Goal: Contribute content: Contribute content

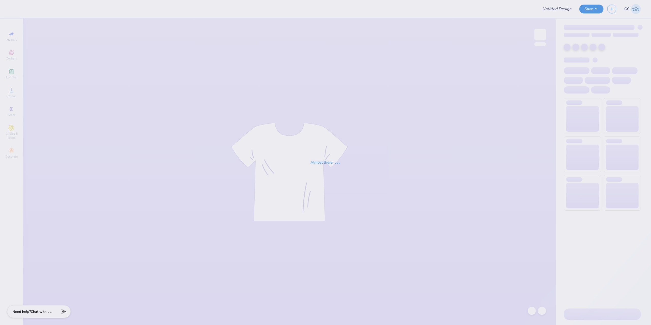
type input "SAE Fall Rush"
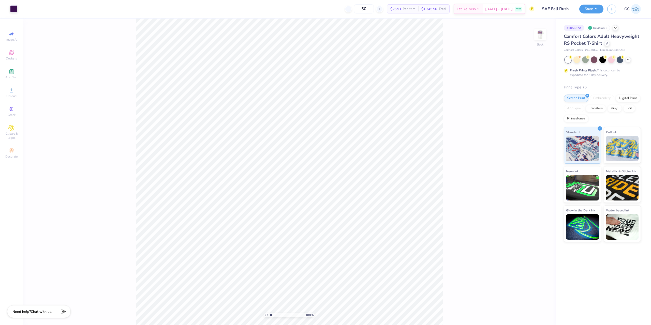
click at [532, 37] on div "100 % Back" at bounding box center [289, 172] width 533 height 307
click at [540, 35] on img at bounding box center [540, 34] width 20 height 20
click at [31, 8] on div at bounding box center [31, 8] width 7 height 7
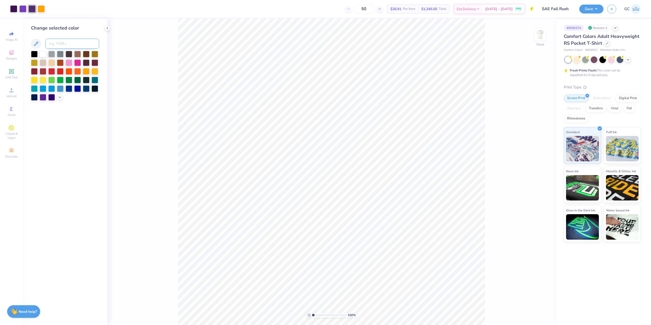
click at [73, 42] on input at bounding box center [72, 44] width 54 height 10
type input "2627"
click at [532, 310] on icon at bounding box center [531, 310] width 5 height 5
click at [33, 8] on div at bounding box center [31, 8] width 7 height 7
type input "2.46071092039641"
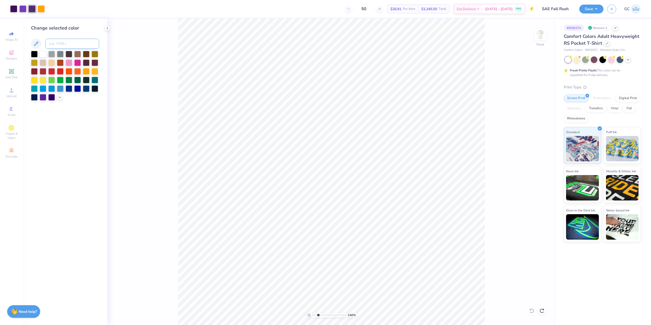
click at [59, 44] on input at bounding box center [72, 44] width 54 height 10
type input "266"
click at [13, 7] on div at bounding box center [13, 8] width 7 height 7
type input "2.46071092039641"
click at [61, 44] on input at bounding box center [72, 44] width 54 height 10
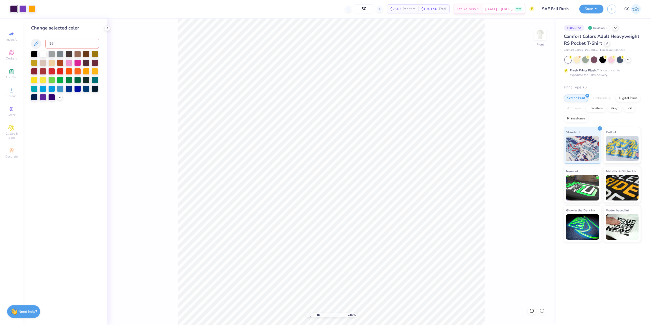
type input "266"
click at [534, 309] on div at bounding box center [532, 311] width 8 height 8
click at [530, 308] on div at bounding box center [532, 311] width 8 height 8
click at [530, 309] on div "111 % Front" at bounding box center [331, 172] width 448 height 307
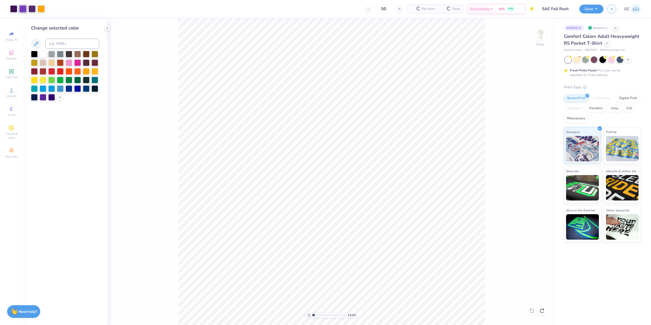
click at [530, 309] on div "111 % Front" at bounding box center [331, 172] width 448 height 307
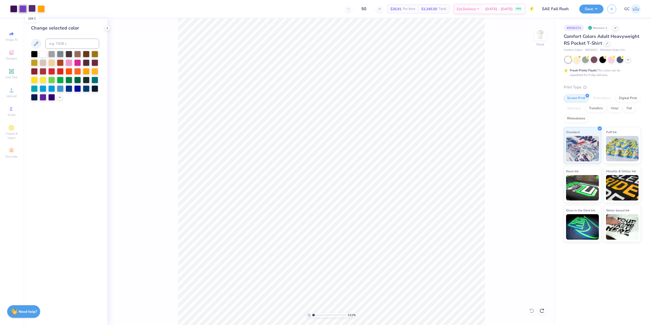
click at [31, 7] on div at bounding box center [31, 8] width 7 height 7
type input "1.10522621487156"
click at [56, 44] on input at bounding box center [72, 44] width 54 height 10
type input "266"
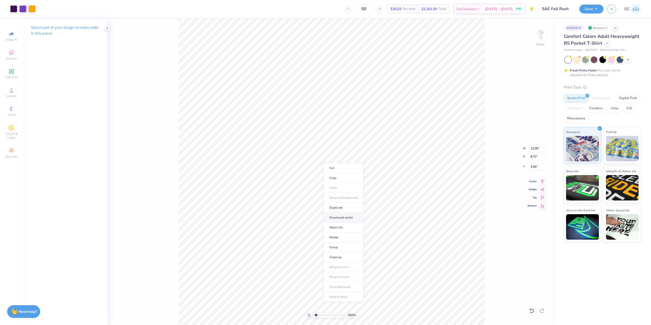
click at [350, 219] on li "Download vector" at bounding box center [343, 218] width 40 height 10
click at [22, 7] on div at bounding box center [22, 8] width 7 height 7
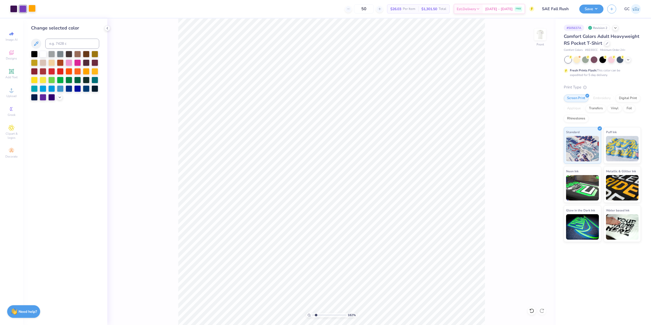
click at [33, 9] on div at bounding box center [31, 8] width 7 height 7
drag, startPoint x: 44, startPoint y: 52, endPoint x: 56, endPoint y: 59, distance: 14.3
click at [43, 52] on div at bounding box center [43, 54] width 7 height 7
click at [534, 313] on div at bounding box center [532, 311] width 8 height 8
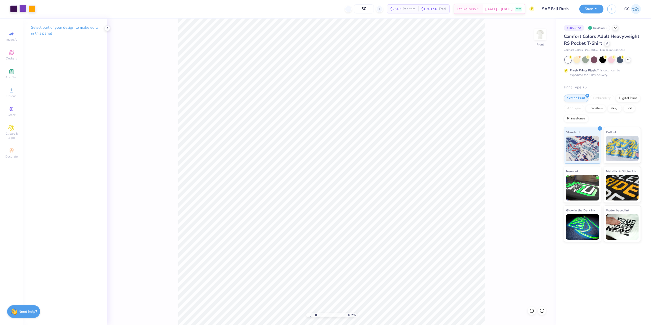
click at [20, 7] on div at bounding box center [22, 8] width 7 height 7
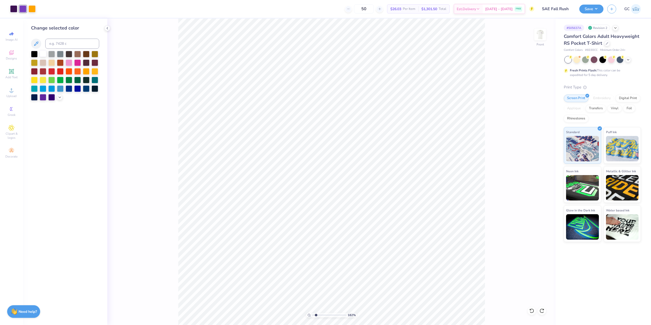
click at [43, 56] on div at bounding box center [43, 53] width 7 height 7
click at [530, 312] on icon at bounding box center [531, 310] width 5 height 5
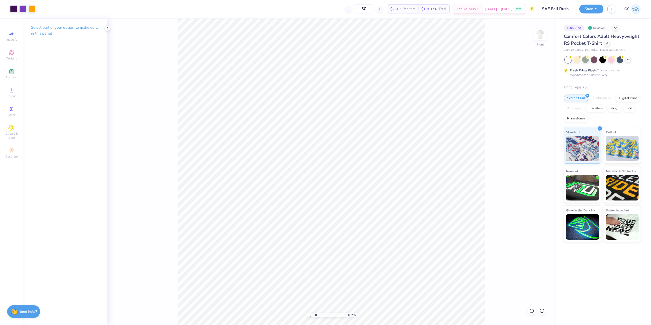
click at [173, 58] on div "182 % Front" at bounding box center [331, 172] width 448 height 307
click at [539, 33] on img at bounding box center [540, 34] width 20 height 20
click at [592, 10] on button "Save" at bounding box center [591, 8] width 24 height 9
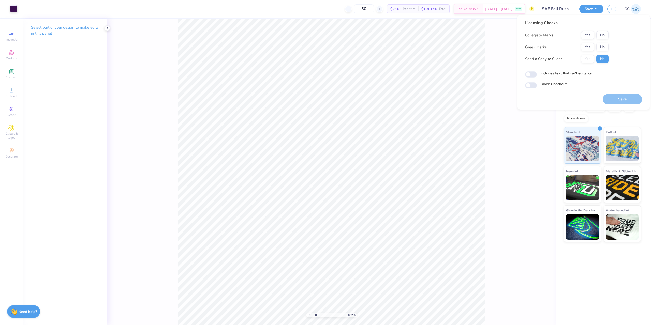
click at [584, 51] on div "Collegiate Marks Yes No Greek Marks Yes No Send a Copy to Client Yes No" at bounding box center [566, 47] width 83 height 32
click at [587, 44] on button "Yes" at bounding box center [587, 47] width 13 height 8
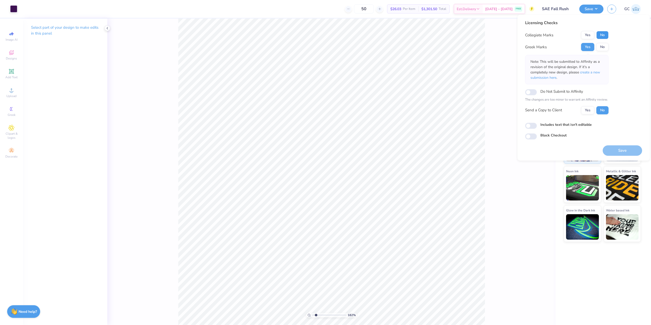
click at [600, 35] on button "No" at bounding box center [602, 35] width 12 height 8
click at [625, 148] on button "Save" at bounding box center [622, 150] width 39 height 10
type input "1.82266588284093"
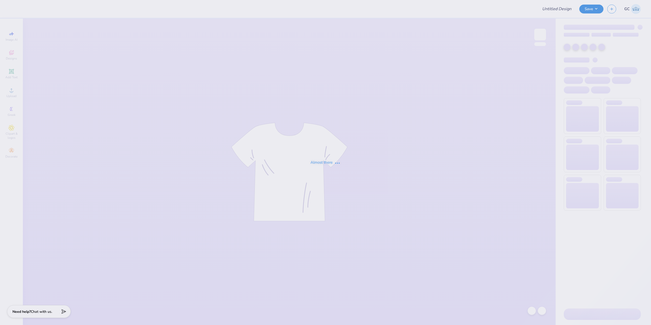
type input "FALL"
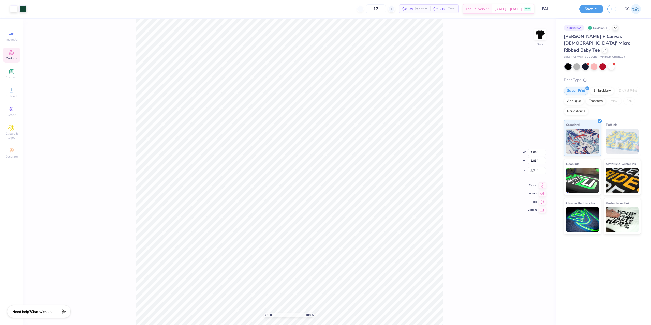
type input "1.32"
type input "1.41"
type input "3.53"
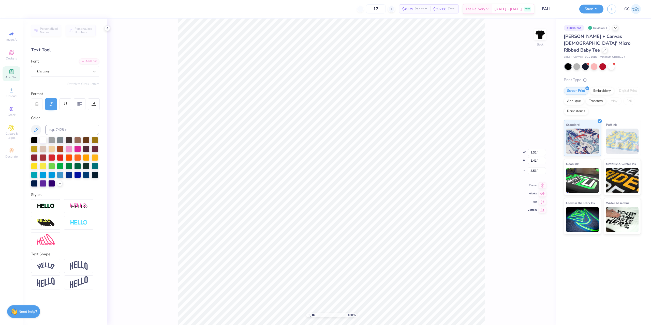
type input "1.87"
type input "1.46"
type input "3.48"
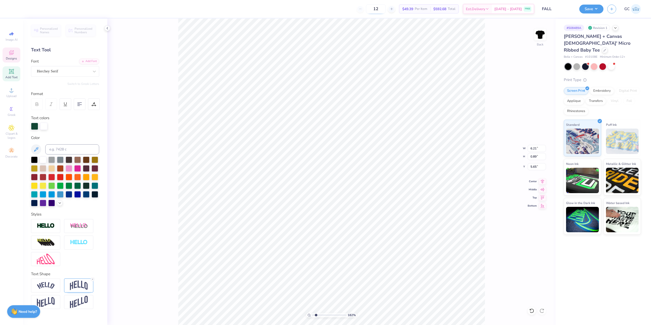
type input "1.82266588284093"
type textarea "The University of Rhode Island®"
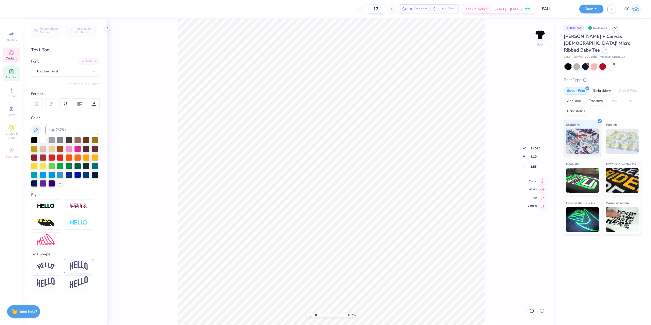
type input "1.82266588284093"
type input "7.63"
type input "0.76"
type input "5.89"
type input "1.82266588284093"
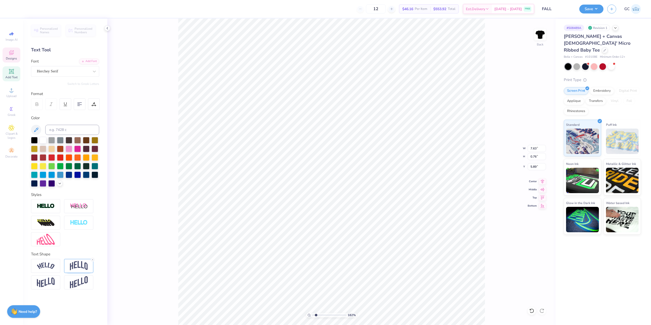
type input "5.50"
type input "1.82266588284093"
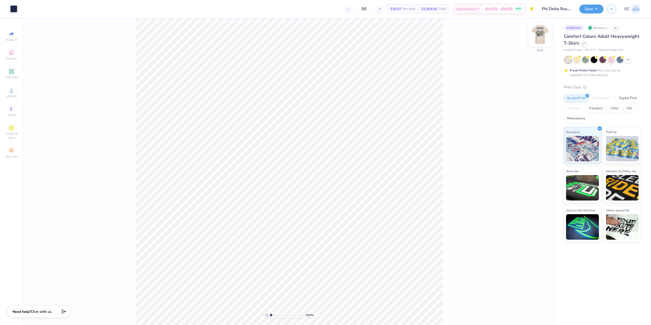
click at [537, 36] on img at bounding box center [540, 34] width 20 height 20
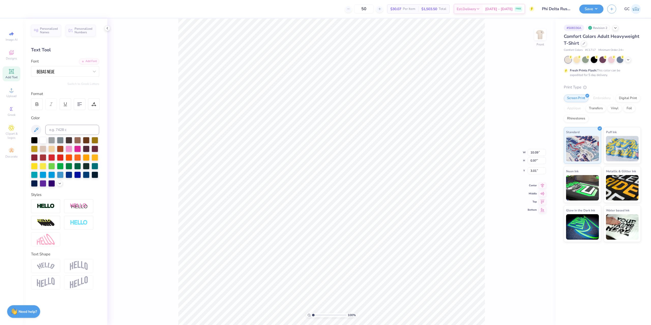
drag, startPoint x: 504, startPoint y: 172, endPoint x: 460, endPoint y: 3, distance: 174.4
click at [504, 168] on div "100 % Front W 10.09 10.09 " H 0.97 0.97 " Y 3.01 3.01 " Center Middle Top Bottom" at bounding box center [331, 172] width 448 height 307
click at [355, 182] on li "Download vector" at bounding box center [357, 184] width 40 height 10
click at [375, 187] on li "Download vector" at bounding box center [375, 186] width 40 height 10
type input "2.22643191709162"
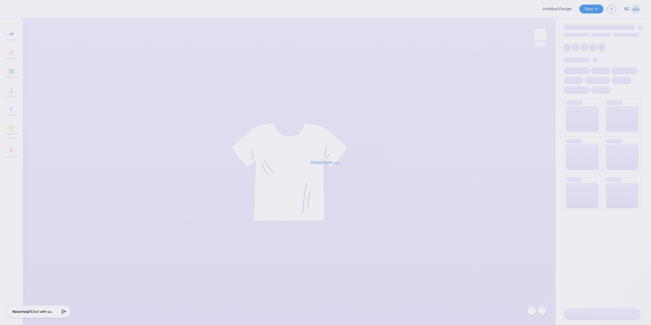
type input "AST Bid Day Fall 2025"
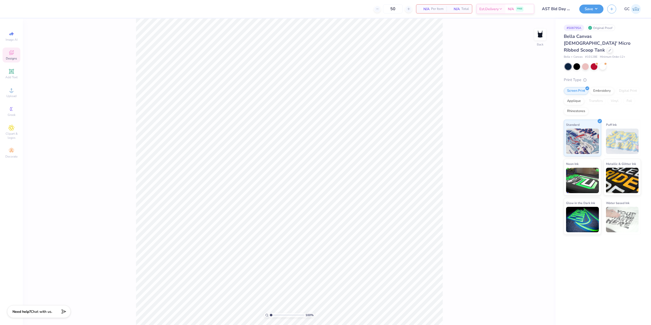
click at [13, 53] on icon at bounding box center [11, 52] width 5 height 5
click at [49, 29] on input "text" at bounding box center [67, 28] width 65 height 5
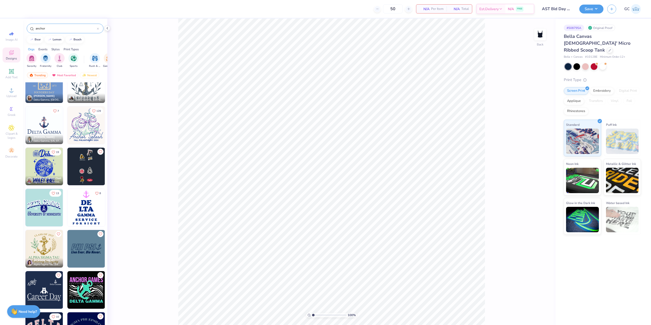
scroll to position [552, 0]
type input "anchor"
click at [9, 94] on div "Upload" at bounding box center [12, 92] width 18 height 15
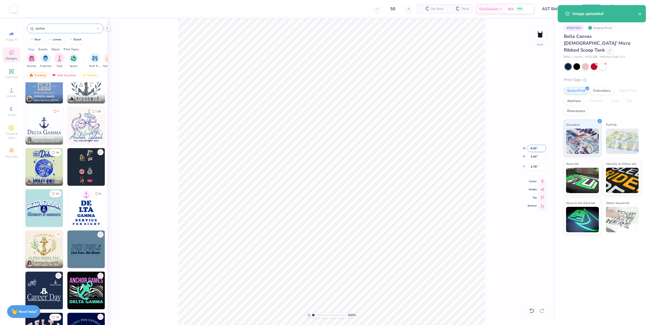
click at [537, 150] on input "8.95" at bounding box center [537, 148] width 18 height 7
type input "7.00"
type input "2.69"
drag, startPoint x: 531, startPoint y: 167, endPoint x: 536, endPoint y: 168, distance: 5.4
click at [536, 168] on input "4.15" at bounding box center [537, 166] width 18 height 7
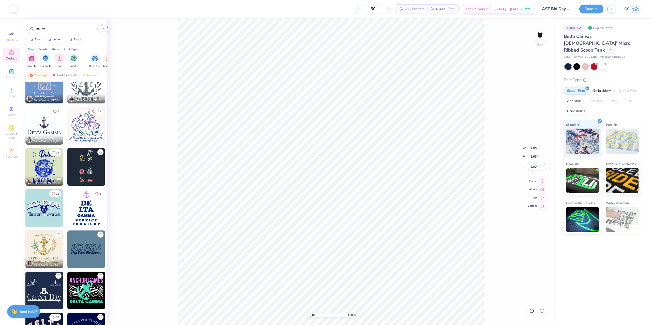
drag, startPoint x: 531, startPoint y: 167, endPoint x: 536, endPoint y: 168, distance: 5.6
click at [536, 168] on input "2.00" at bounding box center [537, 166] width 18 height 7
drag, startPoint x: 531, startPoint y: 167, endPoint x: 536, endPoint y: 168, distance: 4.7
click at [536, 168] on input "1.50" at bounding box center [537, 166] width 18 height 7
type input "1.00"
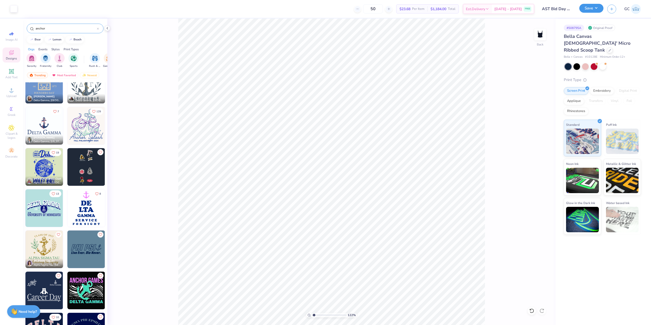
click at [597, 11] on button "Save" at bounding box center [591, 8] width 24 height 9
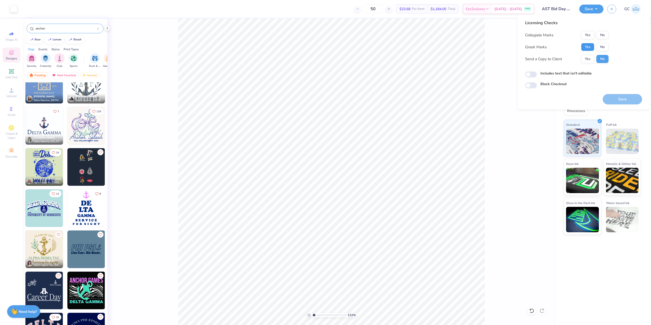
click at [585, 45] on button "Yes" at bounding box center [587, 47] width 13 height 8
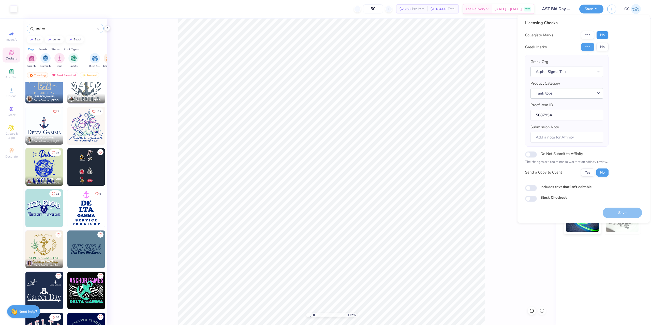
click at [600, 37] on button "No" at bounding box center [602, 35] width 12 height 8
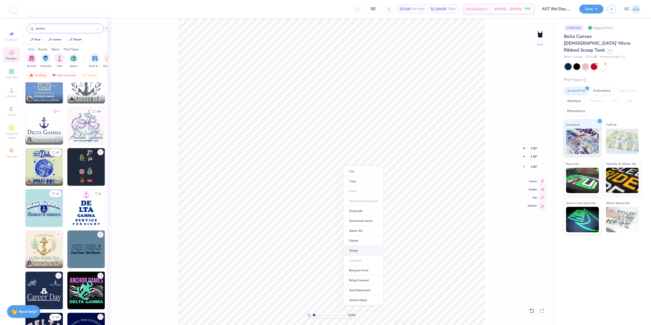
click at [364, 250] on li "Group" at bounding box center [363, 251] width 40 height 10
click at [540, 181] on icon at bounding box center [542, 181] width 7 height 6
click at [342, 269] on li "Group" at bounding box center [351, 269] width 40 height 10
click at [541, 181] on icon at bounding box center [542, 181] width 7 height 6
click at [541, 183] on icon at bounding box center [542, 181] width 7 height 6
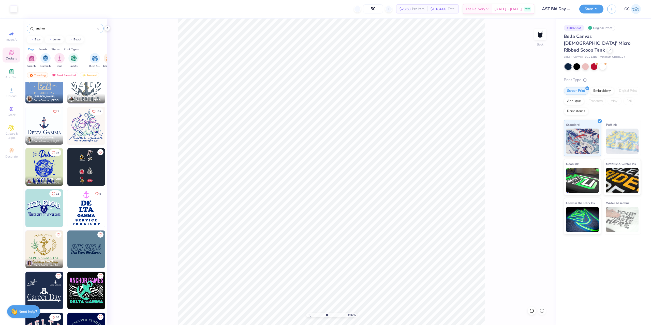
click at [527, 311] on div "496 % Back" at bounding box center [331, 172] width 448 height 307
click at [531, 311] on icon at bounding box center [531, 310] width 5 height 5
click at [532, 311] on icon at bounding box center [531, 310] width 5 height 5
click at [533, 311] on icon at bounding box center [531, 310] width 5 height 5
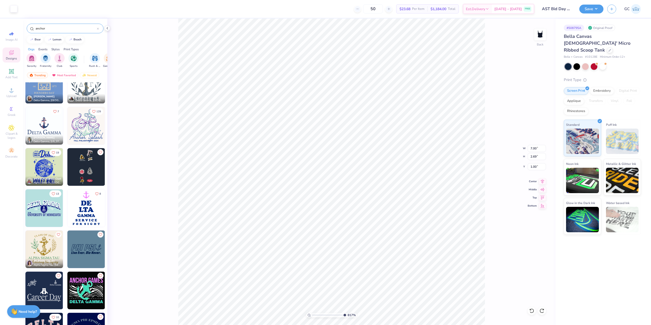
type input "10"
type input "2.94"
type input "4.06386622545204"
type input "2.54"
click at [542, 181] on icon at bounding box center [542, 181] width 7 height 6
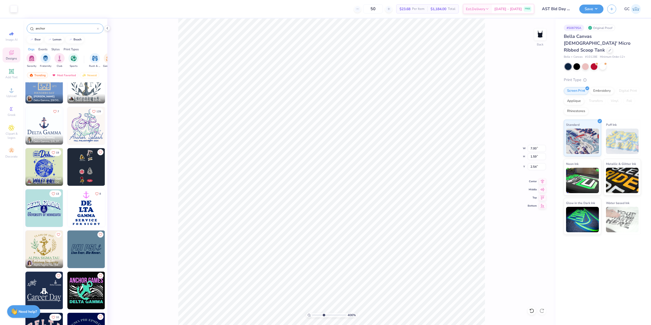
type input "7.00"
type input "1.59"
type input "1.00"
click at [544, 179] on icon at bounding box center [542, 180] width 3 height 4
click at [278, 267] on li "Group" at bounding box center [281, 269] width 40 height 10
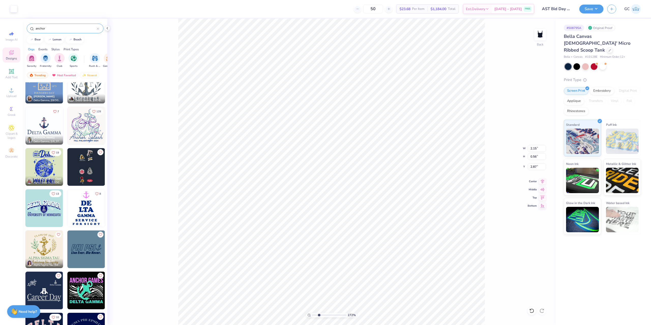
type input "2.72354586819477"
type input "1.65"
type input "0.57"
type input "2.86"
click at [386, 267] on li "Group" at bounding box center [390, 269] width 40 height 10
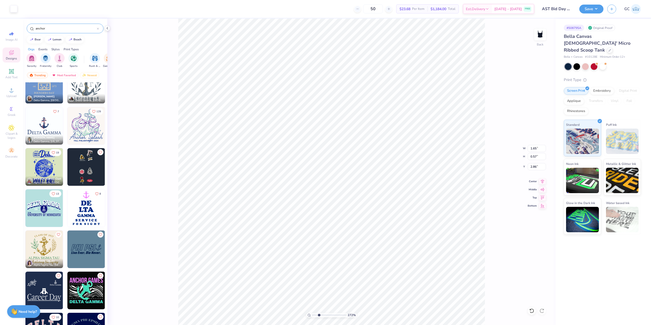
type input "2.72354586819477"
type input "7.00"
type input "2.43"
type input "1.00"
click at [603, 12] on div "Save GC" at bounding box center [615, 9] width 72 height 18
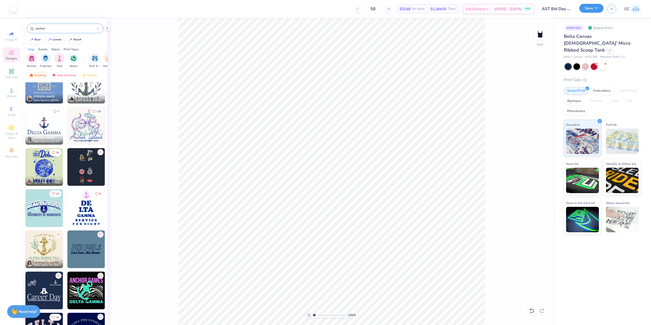
click at [600, 11] on button "Save" at bounding box center [591, 8] width 24 height 9
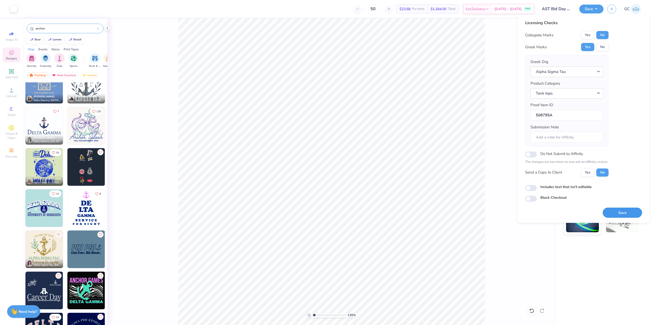
click at [623, 209] on button "Save" at bounding box center [622, 213] width 39 height 10
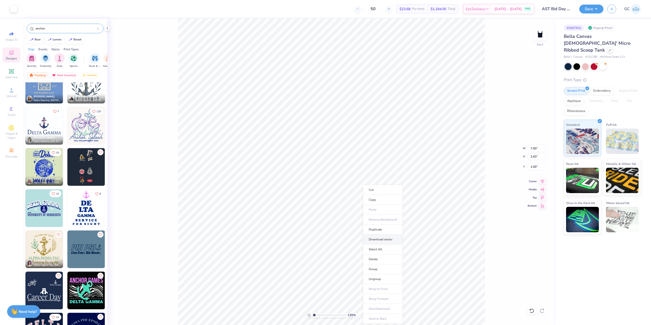
click at [382, 242] on li "Download vector" at bounding box center [383, 240] width 40 height 10
type input "1.35199925397499"
